Goal: Book appointment/travel/reservation

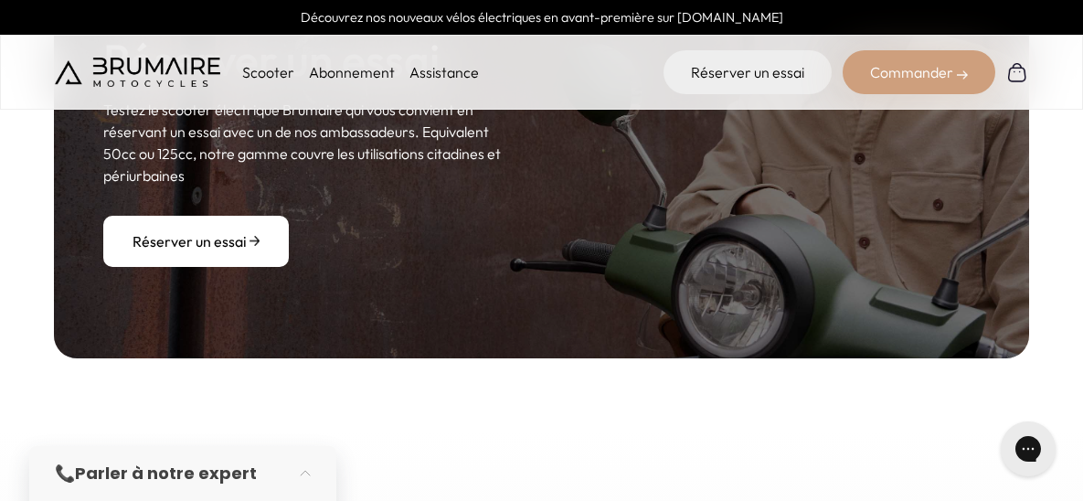
scroll to position [2245, 0]
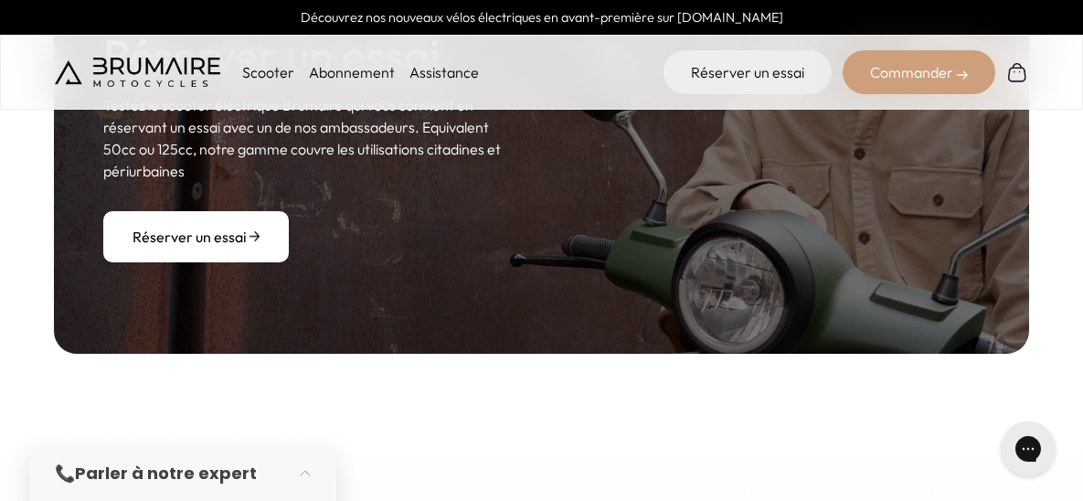
click at [196, 244] on link "Réserver un essai" at bounding box center [196, 236] width 186 height 51
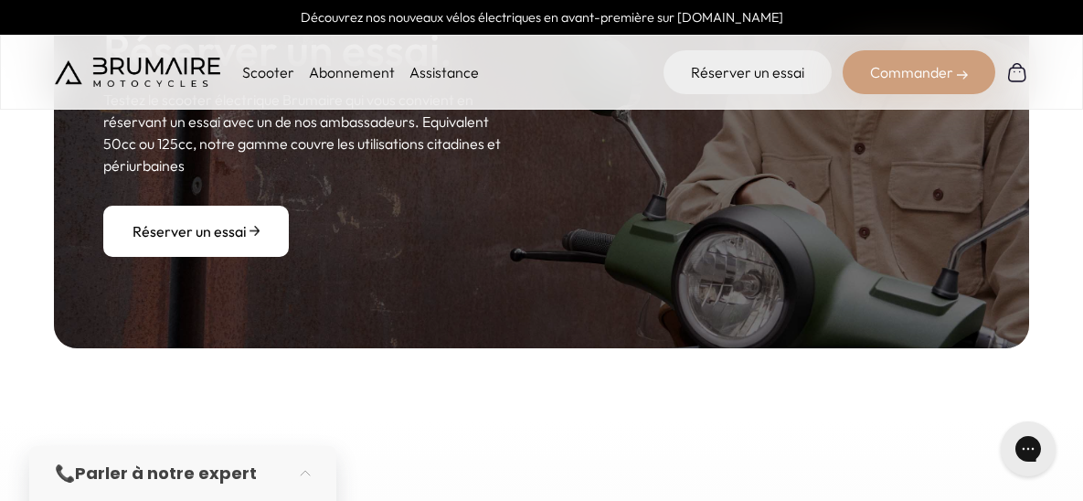
scroll to position [2252, 0]
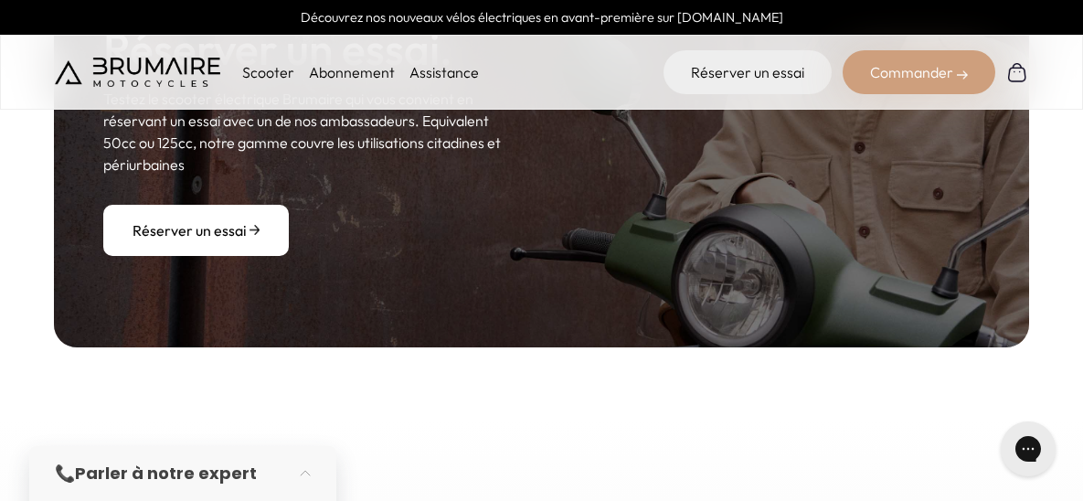
click at [232, 228] on link "Réserver un essai" at bounding box center [196, 230] width 186 height 51
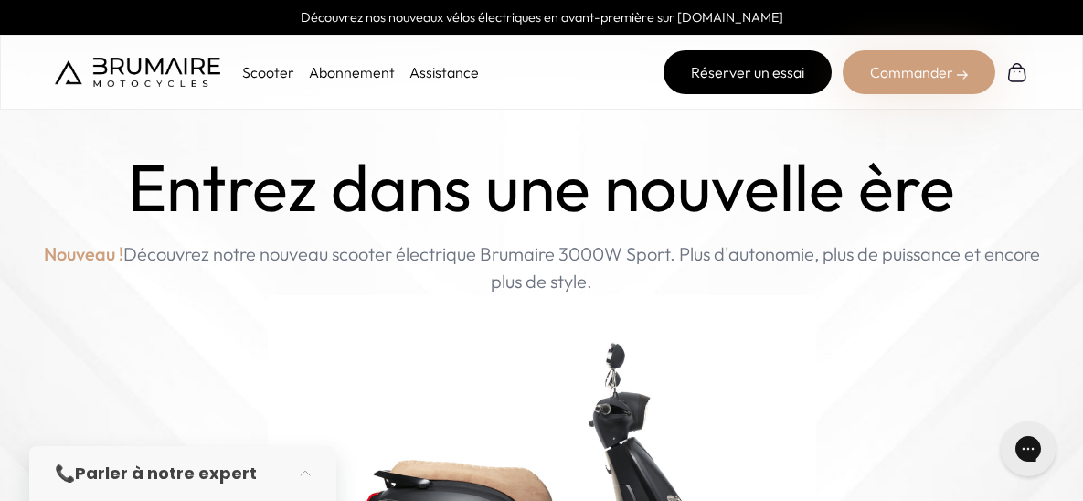
click at [744, 70] on link "Réserver un essai" at bounding box center [747, 72] width 168 height 44
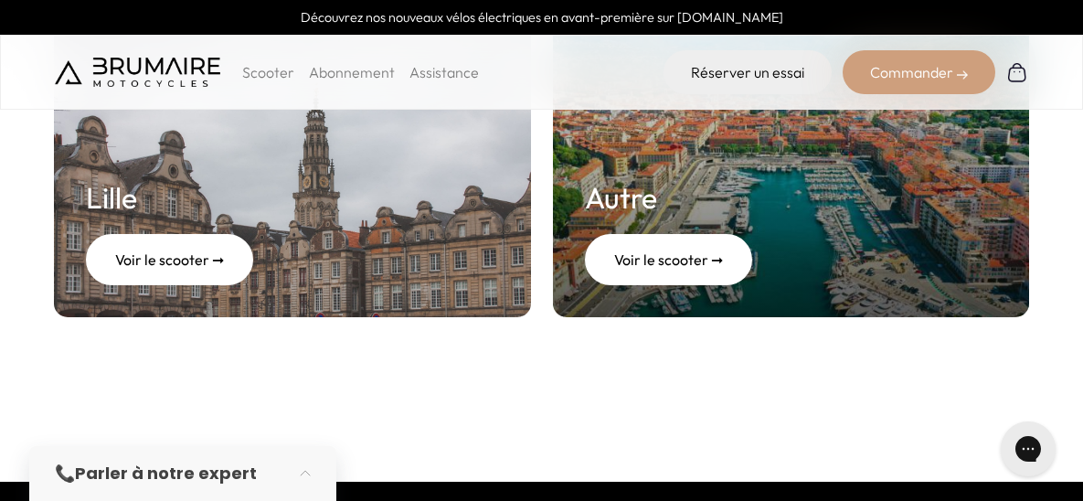
scroll to position [1031, 0]
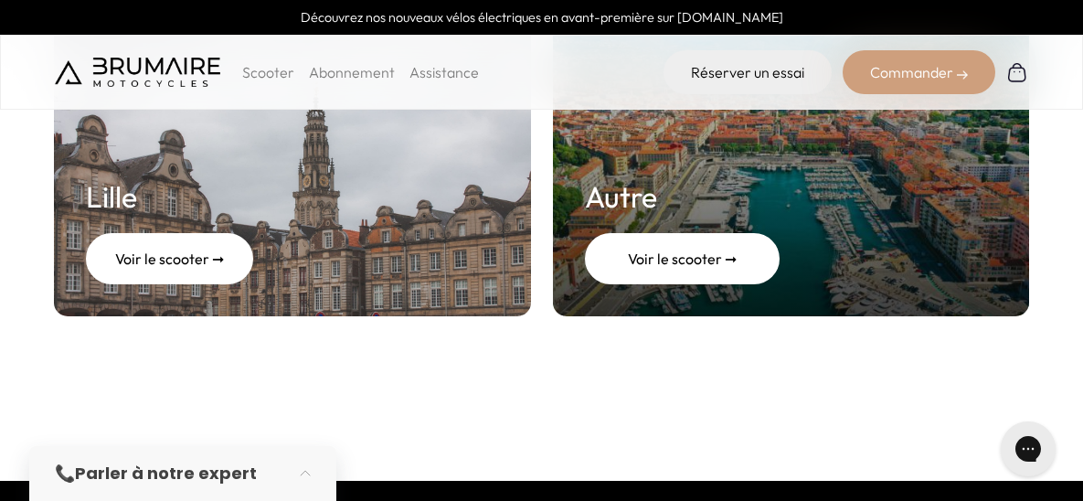
click at [695, 259] on div "Voir le scooter ➞" at bounding box center [682, 258] width 195 height 51
